Goal: Find specific page/section: Find specific page/section

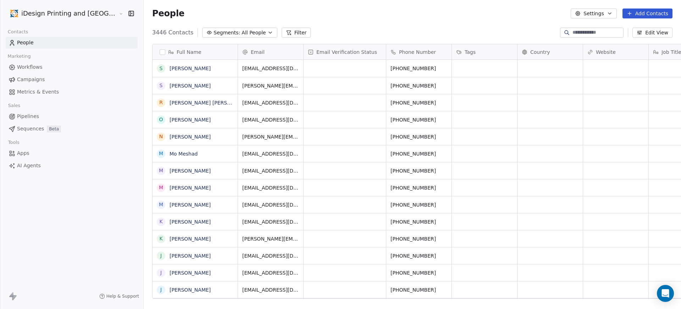
scroll to position [267, 556]
click at [43, 77] on link "Campaigns" at bounding box center [72, 80] width 132 height 12
